Goal: Check status: Check status

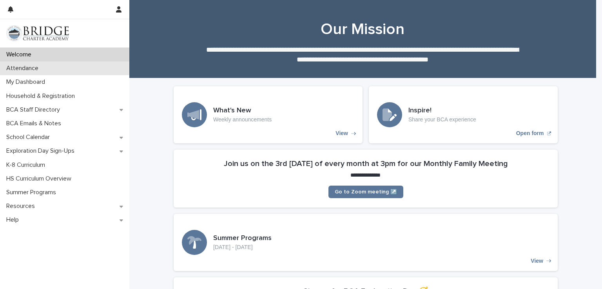
click at [38, 64] on div "Attendance" at bounding box center [64, 68] width 129 height 14
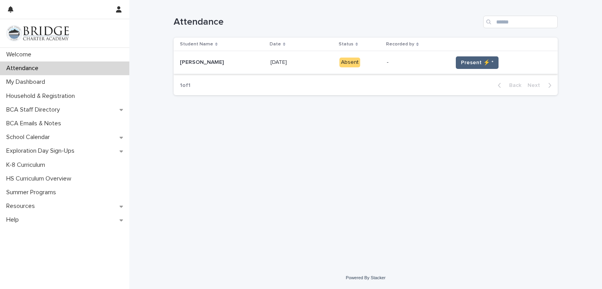
click at [462, 61] on span "Present ⚡ *" at bounding box center [477, 63] width 33 height 8
